Goal: Information Seeking & Learning: Learn about a topic

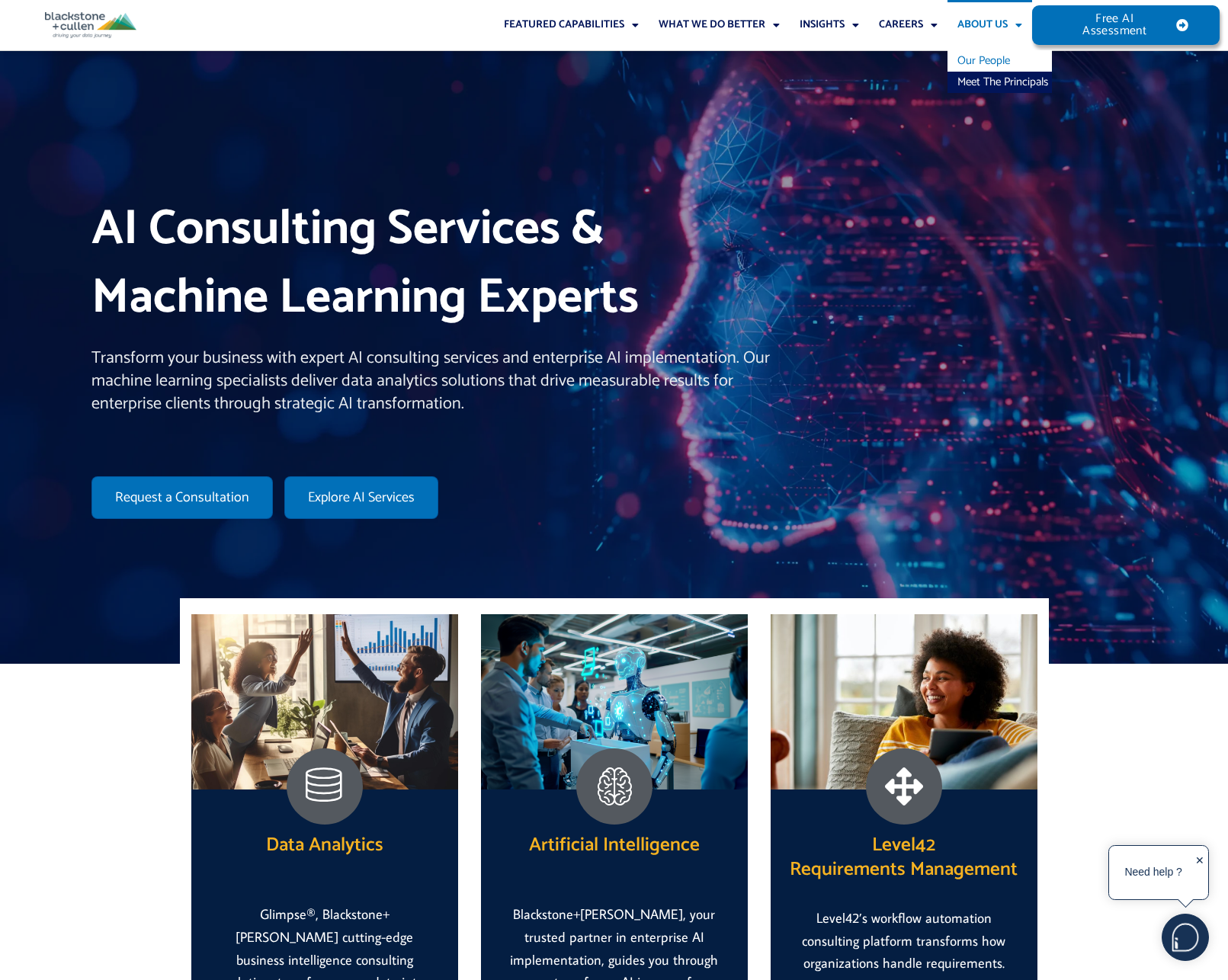
click at [984, 54] on link "Our People" at bounding box center [999, 60] width 105 height 21
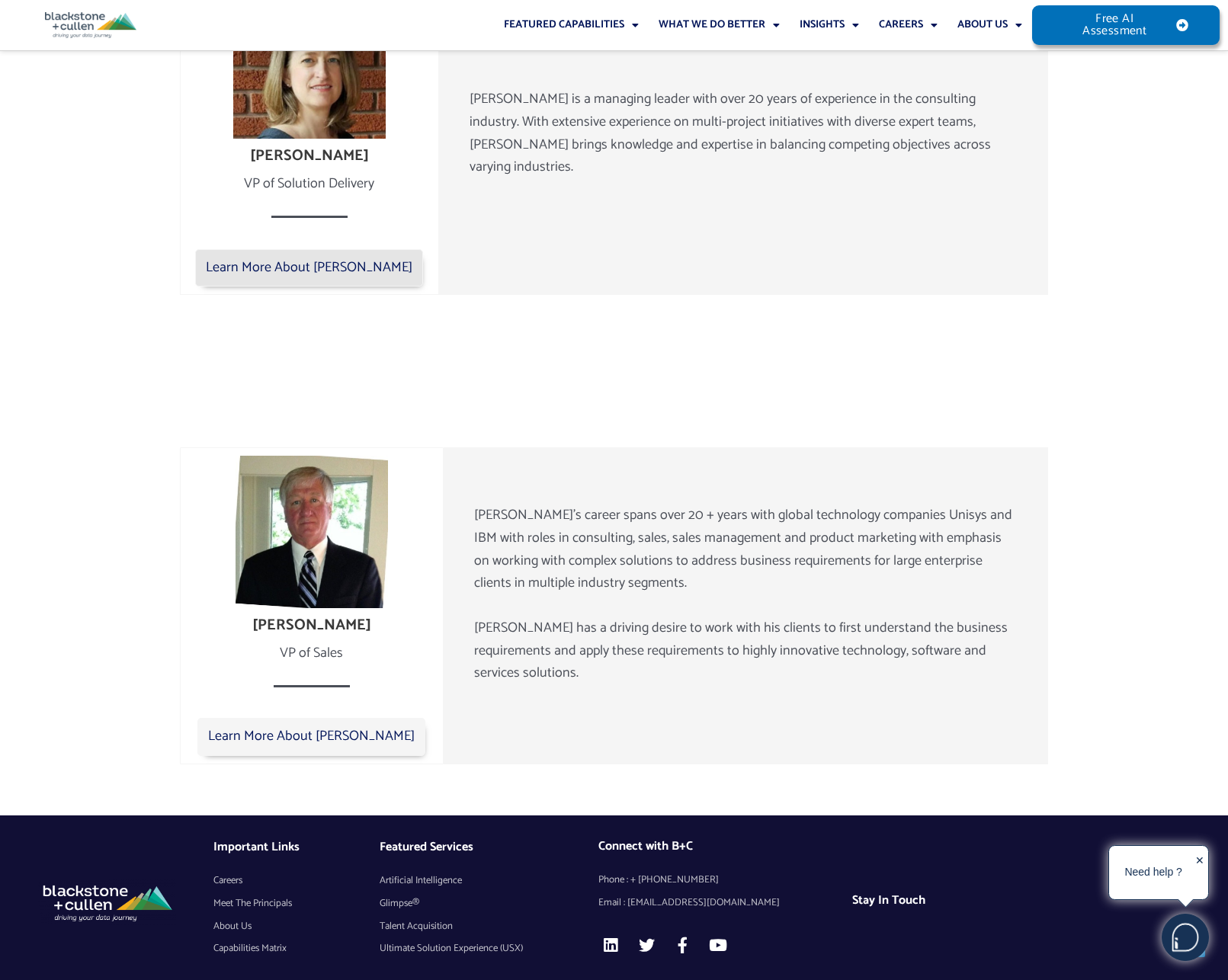
scroll to position [2253, 0]
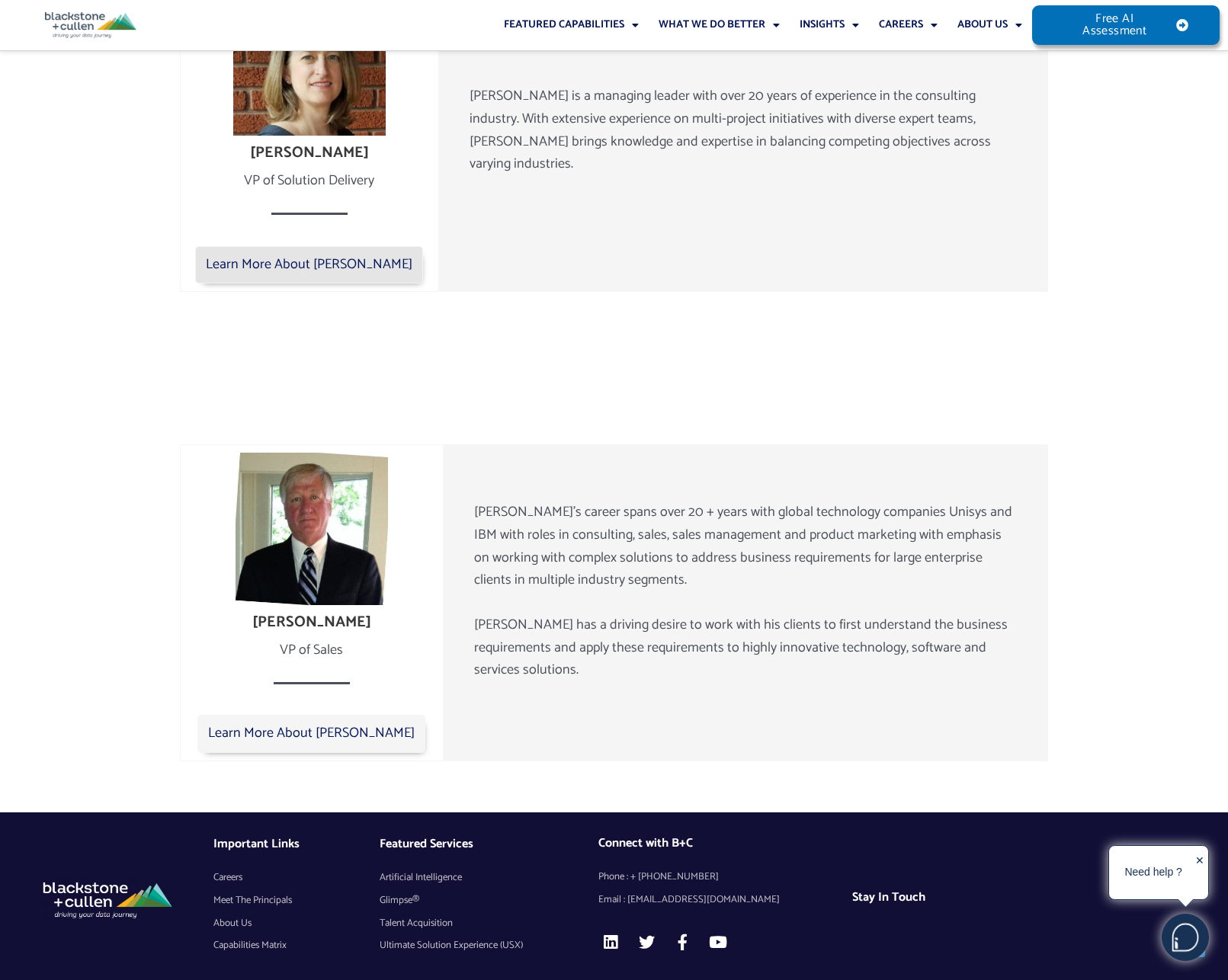
click at [0, 979] on div at bounding box center [0, 995] width 0 height 0
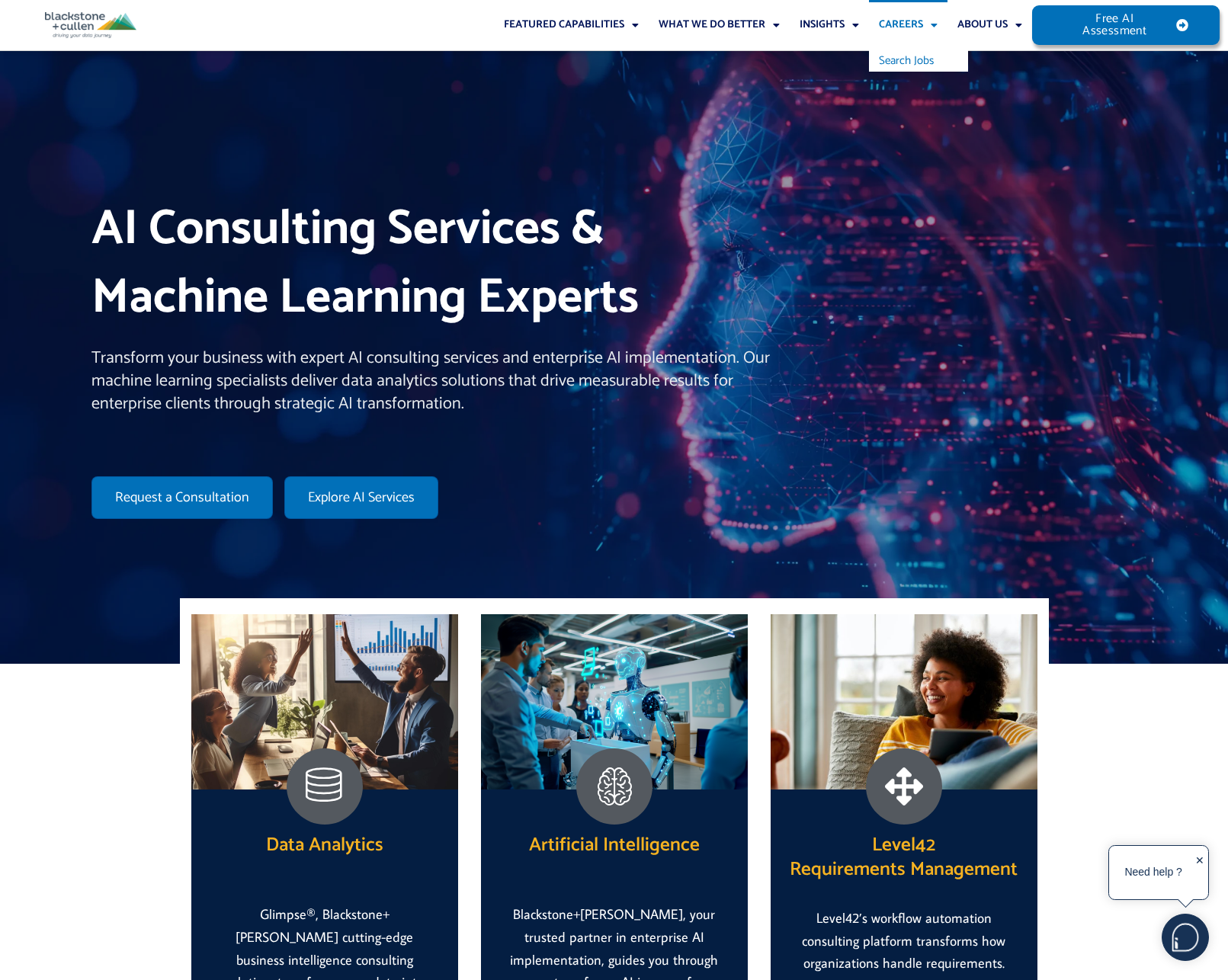
click at [903, 59] on link "Search Jobs" at bounding box center [918, 60] width 99 height 21
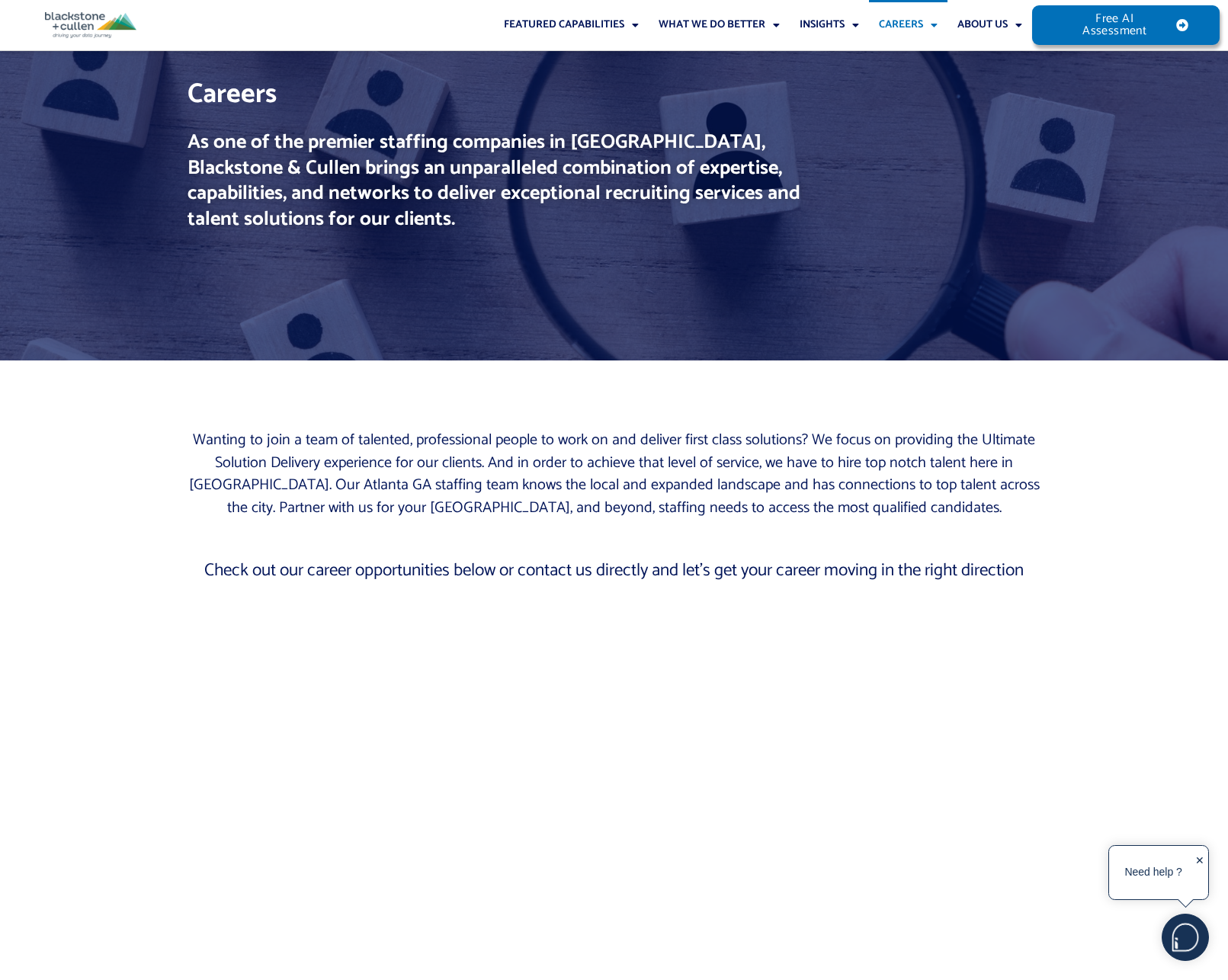
scroll to position [152, 0]
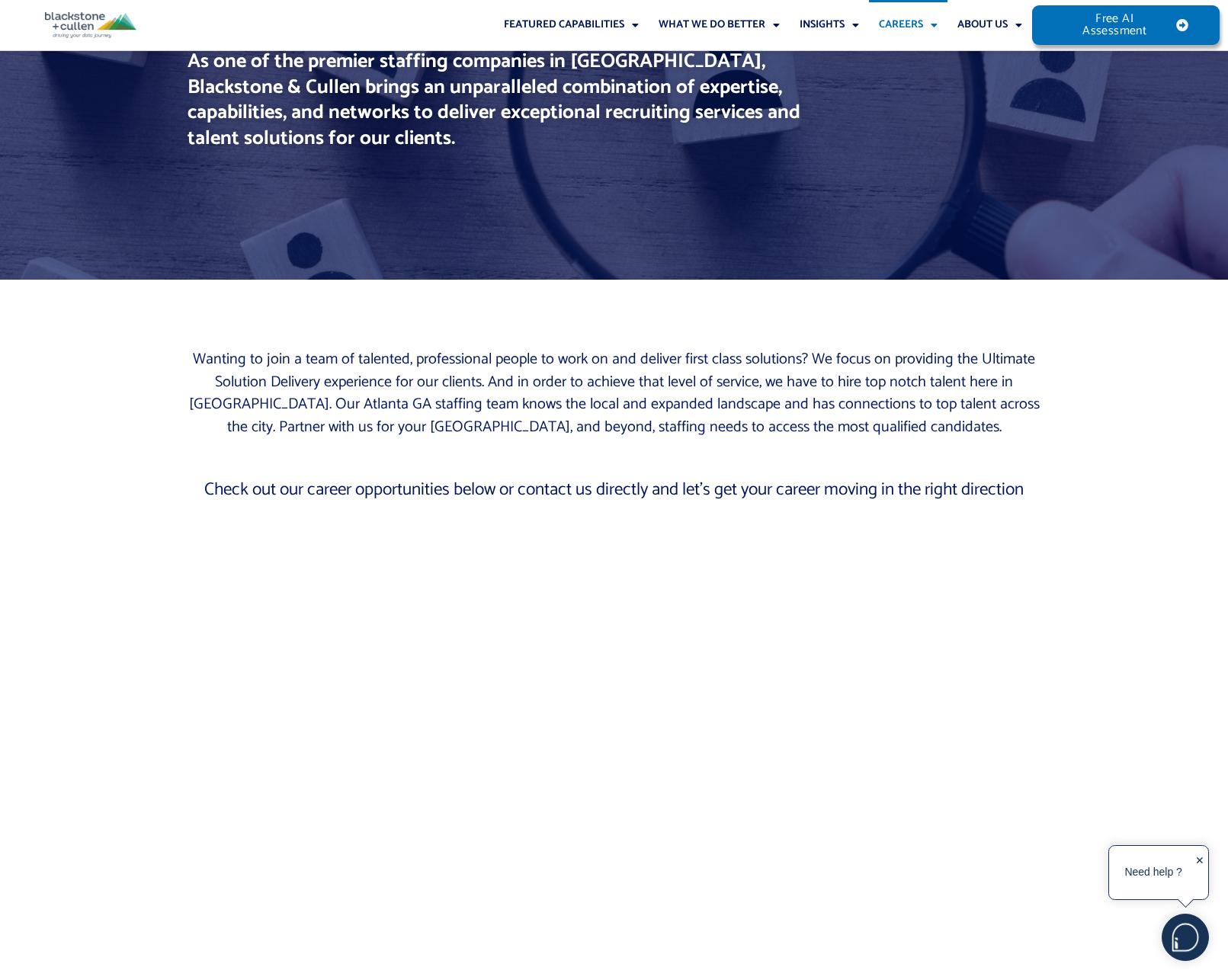
click at [388, 472] on div "Wanting to join a team of talented, professional people to work on and deliver …" at bounding box center [614, 676] width 869 height 669
click at [377, 481] on p "Check out our career opportunities below or contact us directly and let’s get y…" at bounding box center [614, 490] width 853 height 23
